Goal: Task Accomplishment & Management: Manage account settings

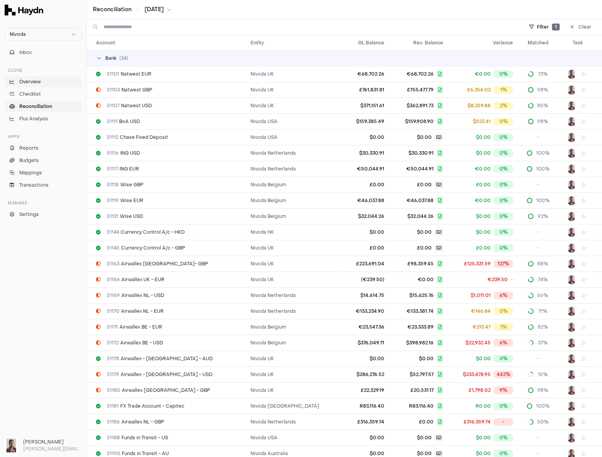
click at [32, 82] on span "Overview" at bounding box center [30, 81] width 22 height 7
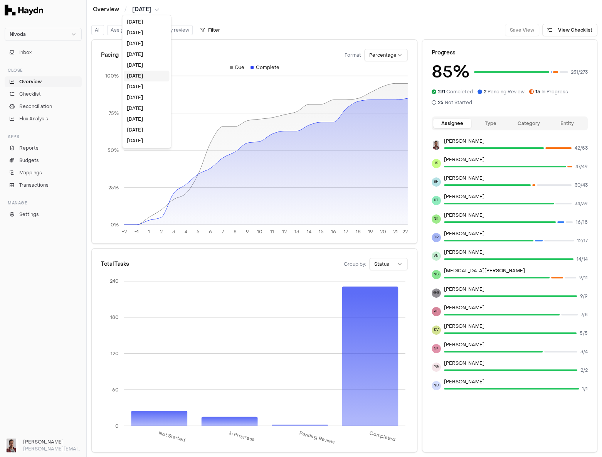
click at [151, 7] on html "Nivoda Inbox Close Overview Checklist Reconciliation Flux Analysis Apps Reports…" at bounding box center [301, 228] width 602 height 457
click at [145, 67] on div "[DATE]" at bounding box center [147, 65] width 46 height 11
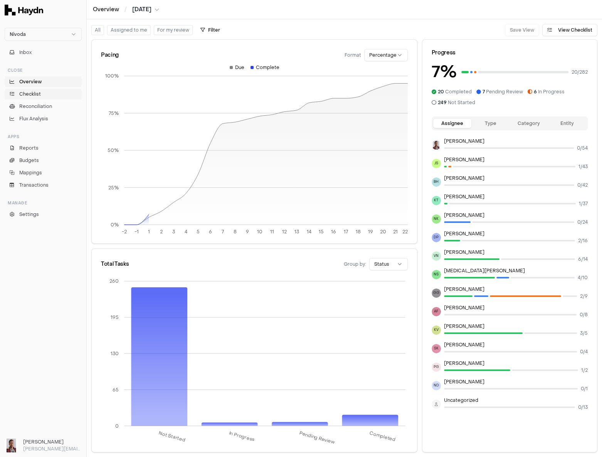
click at [38, 96] on span "Checklist" at bounding box center [30, 94] width 22 height 7
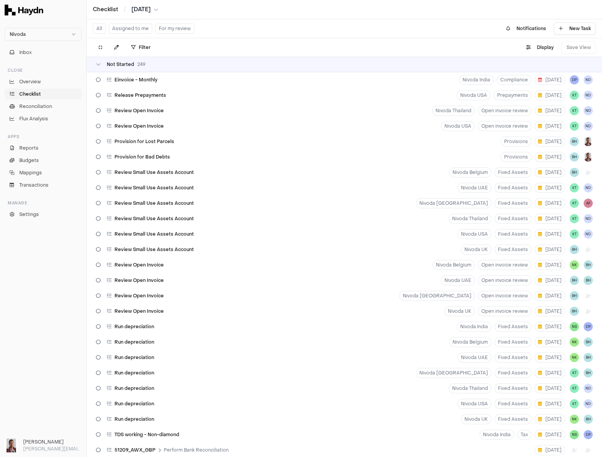
click at [153, 62] on div "Not Started 249" at bounding box center [344, 64] width 497 height 6
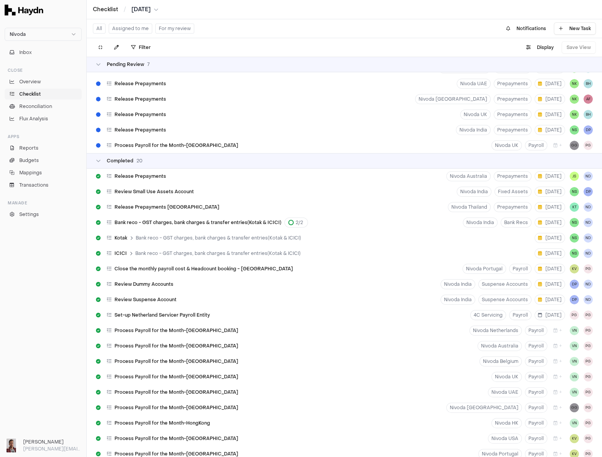
scroll to position [185, 0]
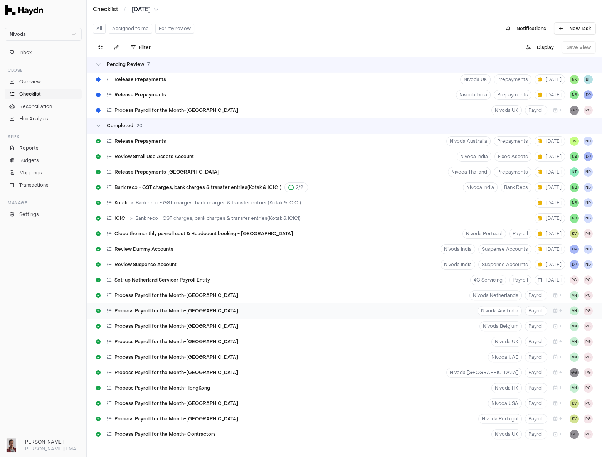
click at [167, 313] on span "Process Payroll for the Month-[GEOGRAPHIC_DATA]" at bounding box center [177, 311] width 124 height 6
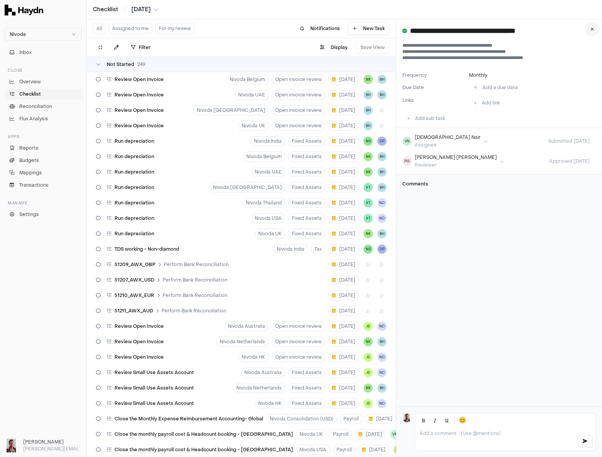
click at [590, 26] on button at bounding box center [592, 29] width 14 height 14
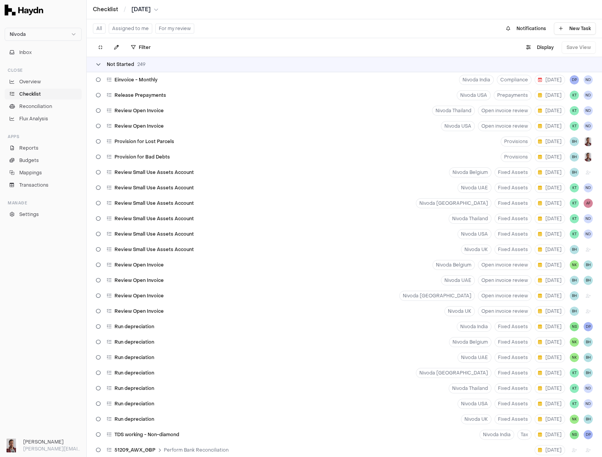
click at [119, 64] on span "Not Started" at bounding box center [120, 64] width 27 height 6
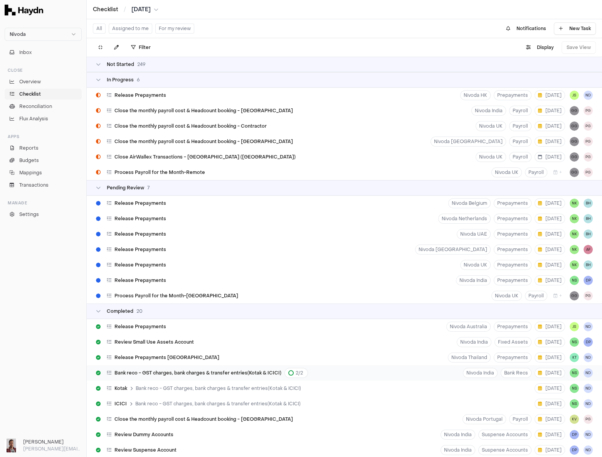
click at [572, 374] on html "Nivoda Inbox Close Overview Checklist Reconciliation Flux Analysis Apps Reports…" at bounding box center [301, 228] width 602 height 457
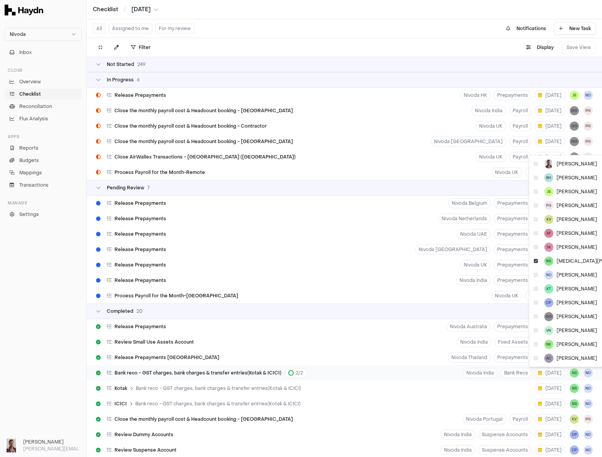
click at [572, 374] on html "Nivoda Inbox Close Overview Checklist Reconciliation Flux Analysis Apps Reports…" at bounding box center [301, 228] width 602 height 457
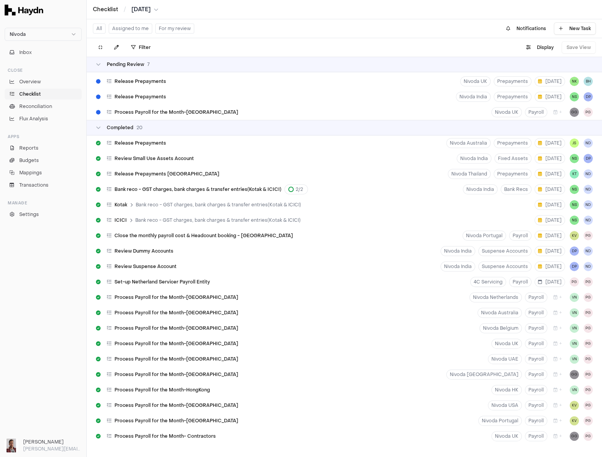
scroll to position [185, 0]
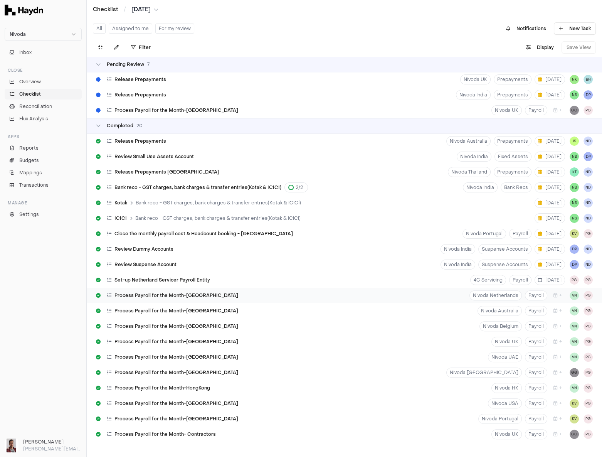
click at [201, 296] on span "Process Payroll for the Month-[GEOGRAPHIC_DATA]" at bounding box center [177, 295] width 124 height 6
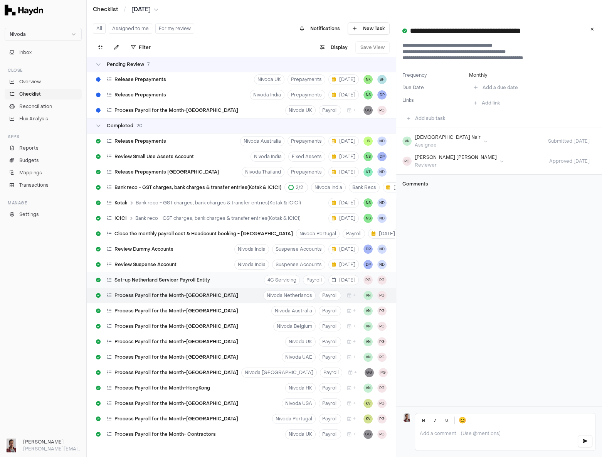
click at [189, 279] on span "Set-up Netherland Servicer Payroll Entity" at bounding box center [163, 280] width 96 height 6
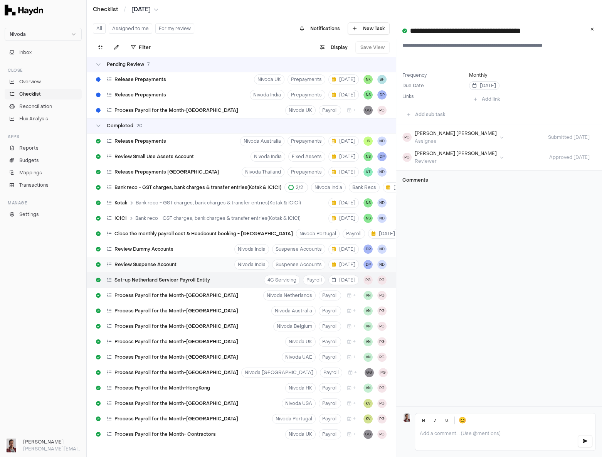
click at [162, 264] on span "Review Suspense Account" at bounding box center [146, 264] width 62 height 6
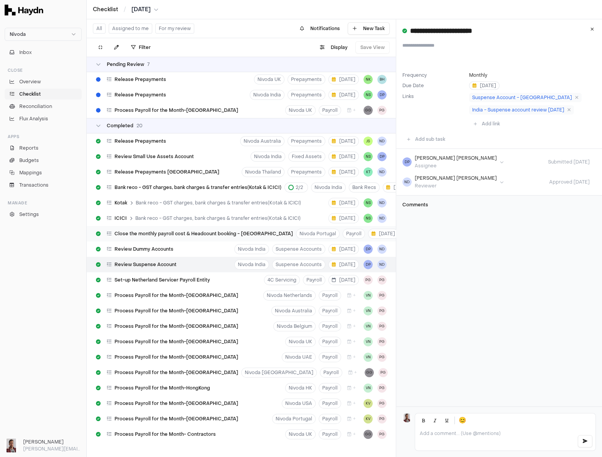
click at [160, 234] on span "Close the monthly payroll cost & Headcount booking - [GEOGRAPHIC_DATA]" at bounding box center [204, 234] width 179 height 6
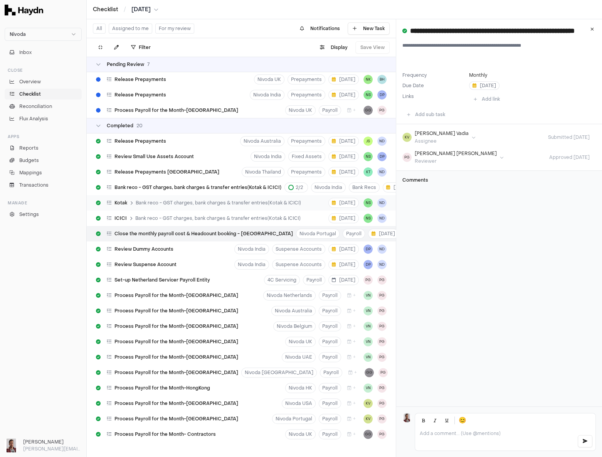
click at [162, 201] on span "Bank reco - GST charges, bank charges & transfer entries(Kotak & ICICI)" at bounding box center [218, 203] width 165 height 6
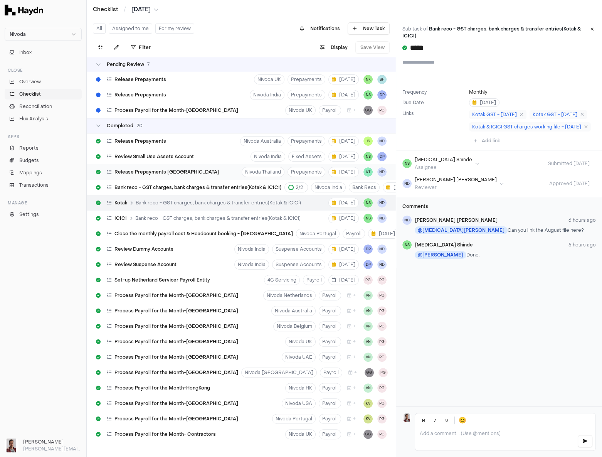
click at [167, 173] on span "Release Prepayments [GEOGRAPHIC_DATA]" at bounding box center [167, 172] width 105 height 6
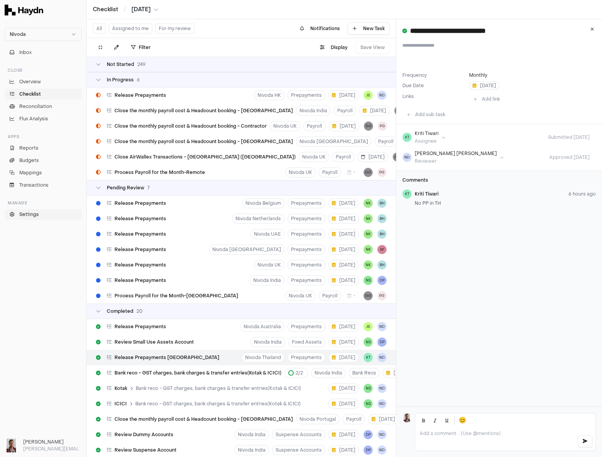
click at [33, 216] on span "Settings" at bounding box center [29, 214] width 20 height 7
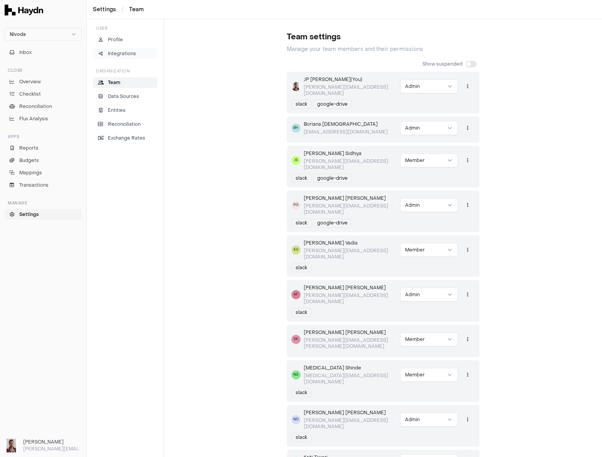
click at [128, 54] on p "Integrations" at bounding box center [122, 53] width 28 height 7
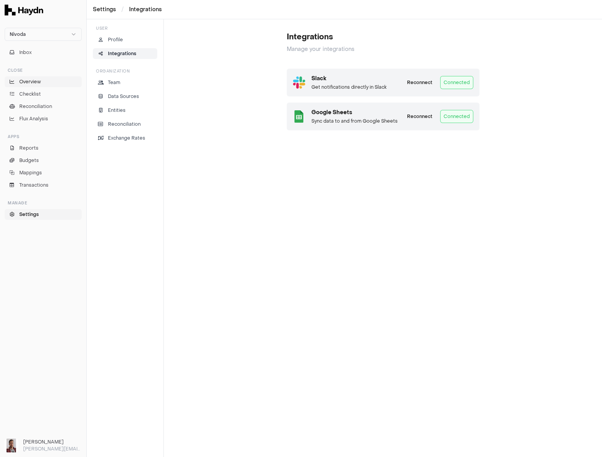
click at [40, 84] on span "Overview" at bounding box center [30, 81] width 22 height 7
